Goal: Information Seeking & Learning: Check status

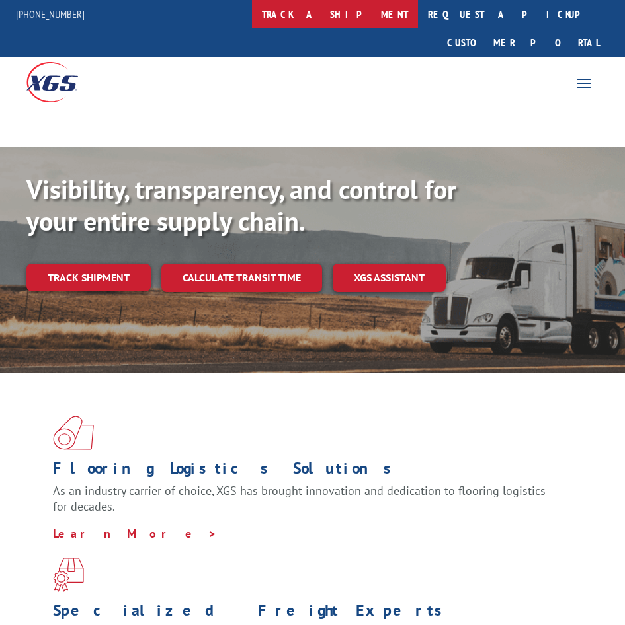
click at [329, 20] on link "track a shipment" at bounding box center [335, 14] width 166 height 28
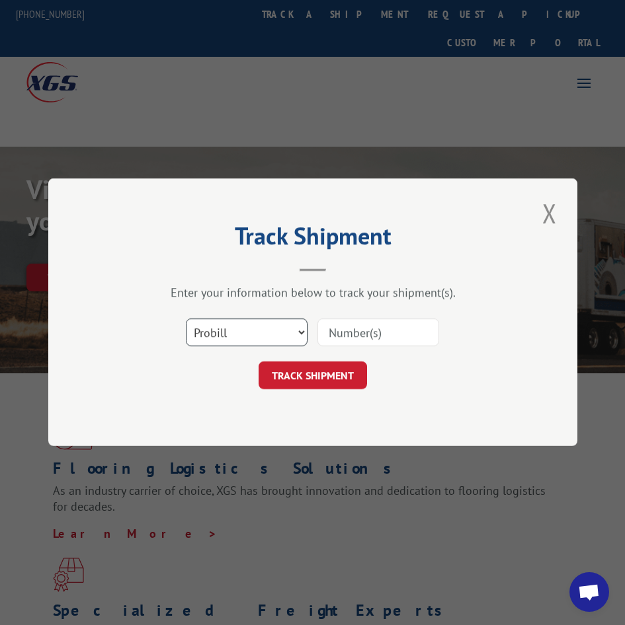
click at [225, 340] on select "Select category... Probill BOL PO" at bounding box center [247, 333] width 122 height 28
select select "po"
click at [186, 319] on select "Select category... Probill BOL PO" at bounding box center [247, 333] width 122 height 28
click at [372, 328] on input at bounding box center [378, 333] width 122 height 28
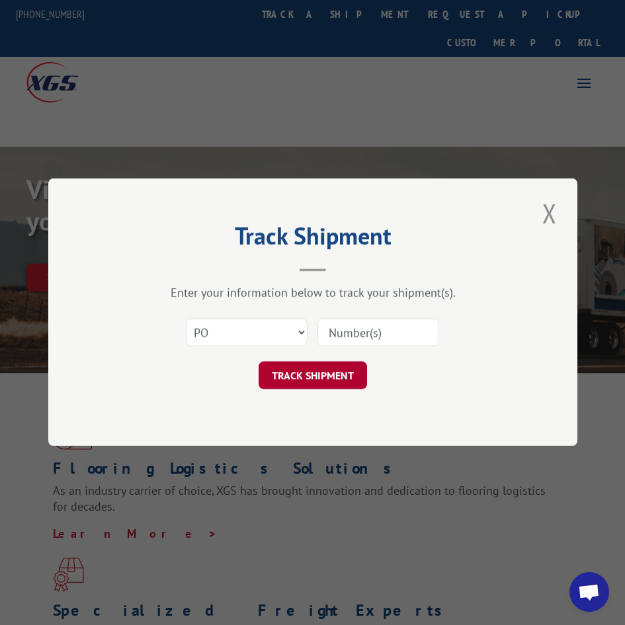
paste input "17461565"
type input "17461565"
click at [332, 375] on button "TRACK SHIPMENT" at bounding box center [312, 376] width 108 height 28
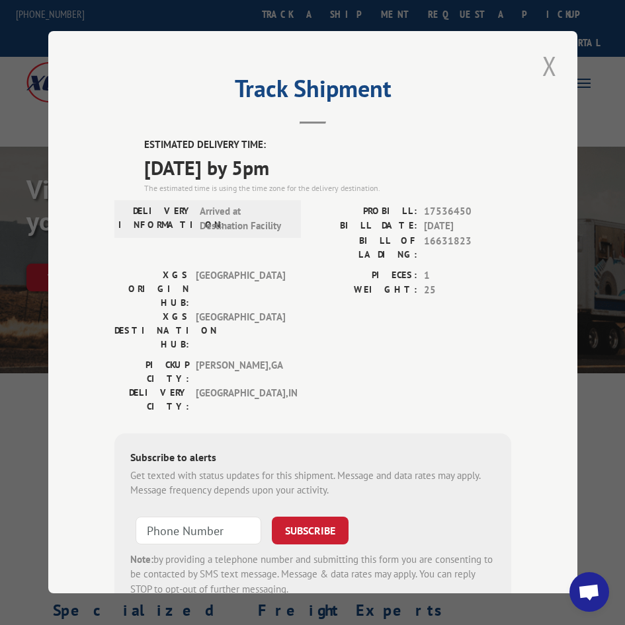
click at [538, 61] on button "Close modal" at bounding box center [549, 66] width 22 height 36
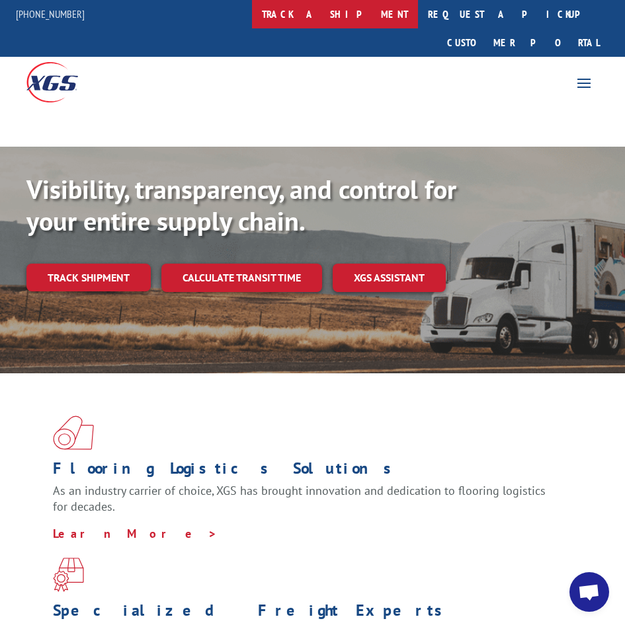
click at [340, 21] on link "track a shipment" at bounding box center [335, 14] width 166 height 28
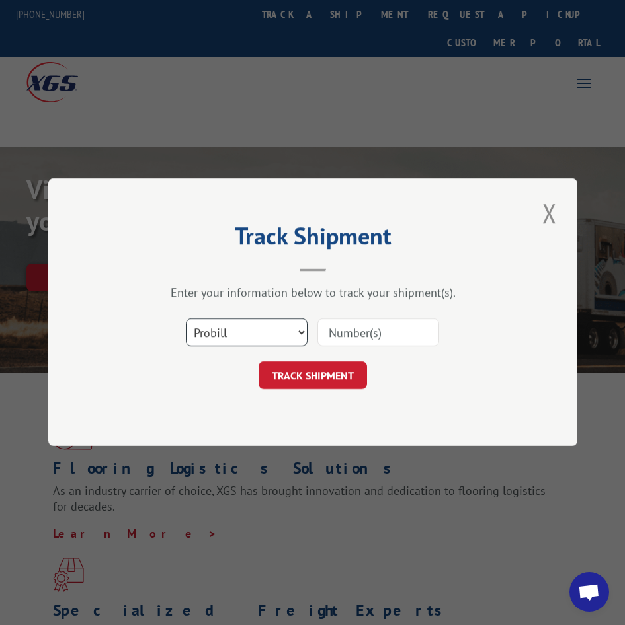
drag, startPoint x: 258, startPoint y: 335, endPoint x: 256, endPoint y: 346, distance: 10.9
click at [258, 335] on select "Select category... Probill BOL PO" at bounding box center [247, 333] width 122 height 28
click at [186, 319] on select "Select category... Probill BOL PO" at bounding box center [247, 333] width 122 height 28
click at [240, 344] on select "Select category... Probill BOL PO" at bounding box center [247, 333] width 122 height 28
select select "po"
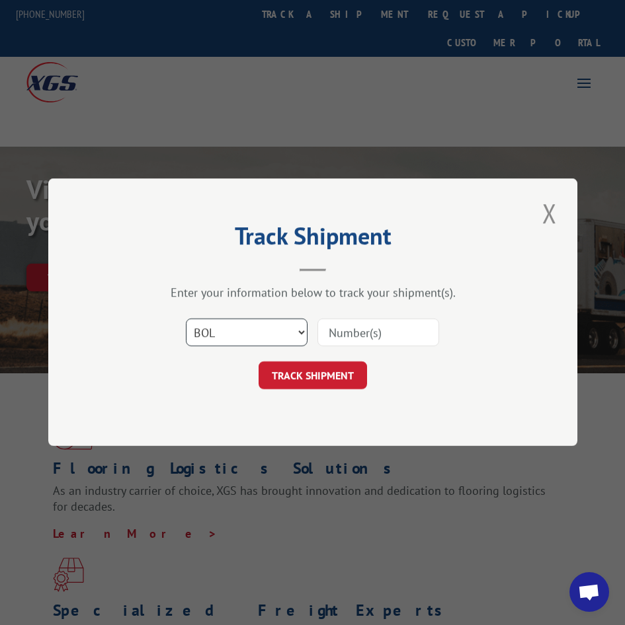
click at [186, 319] on select "Select category... Probill BOL PO" at bounding box center [247, 333] width 122 height 28
click at [340, 334] on input at bounding box center [378, 333] width 122 height 28
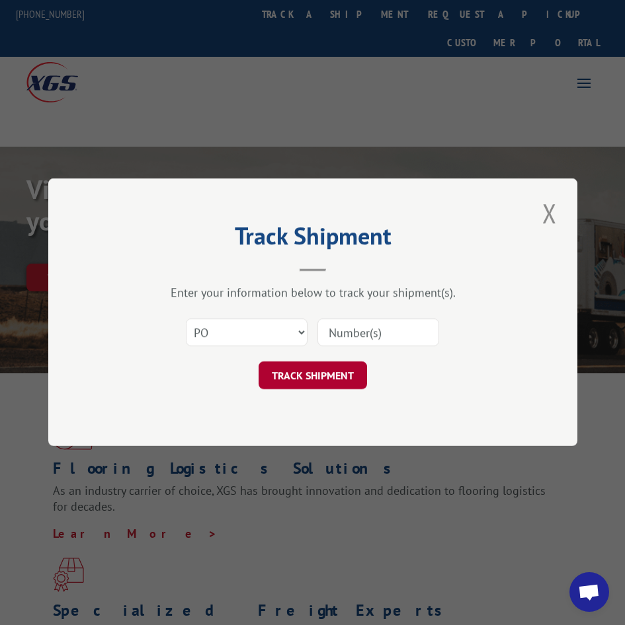
paste input "01475044"
type input "01475044"
click at [334, 375] on button "TRACK SHIPMENT" at bounding box center [312, 376] width 108 height 28
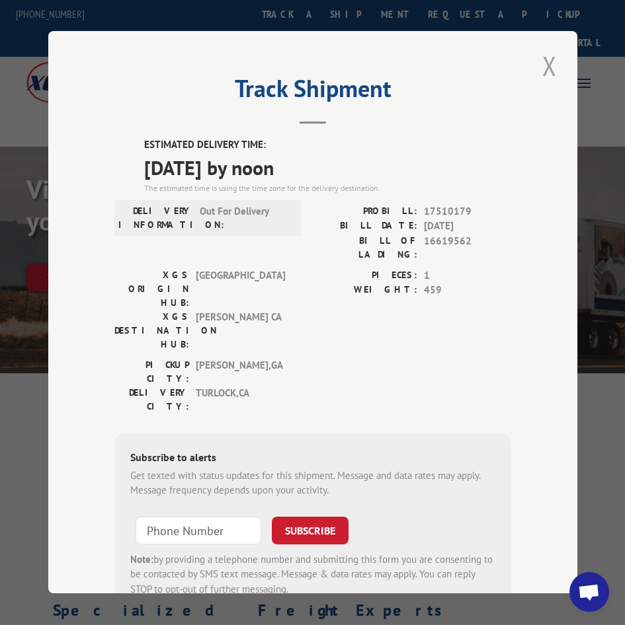
click at [539, 58] on button "Close modal" at bounding box center [549, 66] width 22 height 36
